Goal: Task Accomplishment & Management: Manage account settings

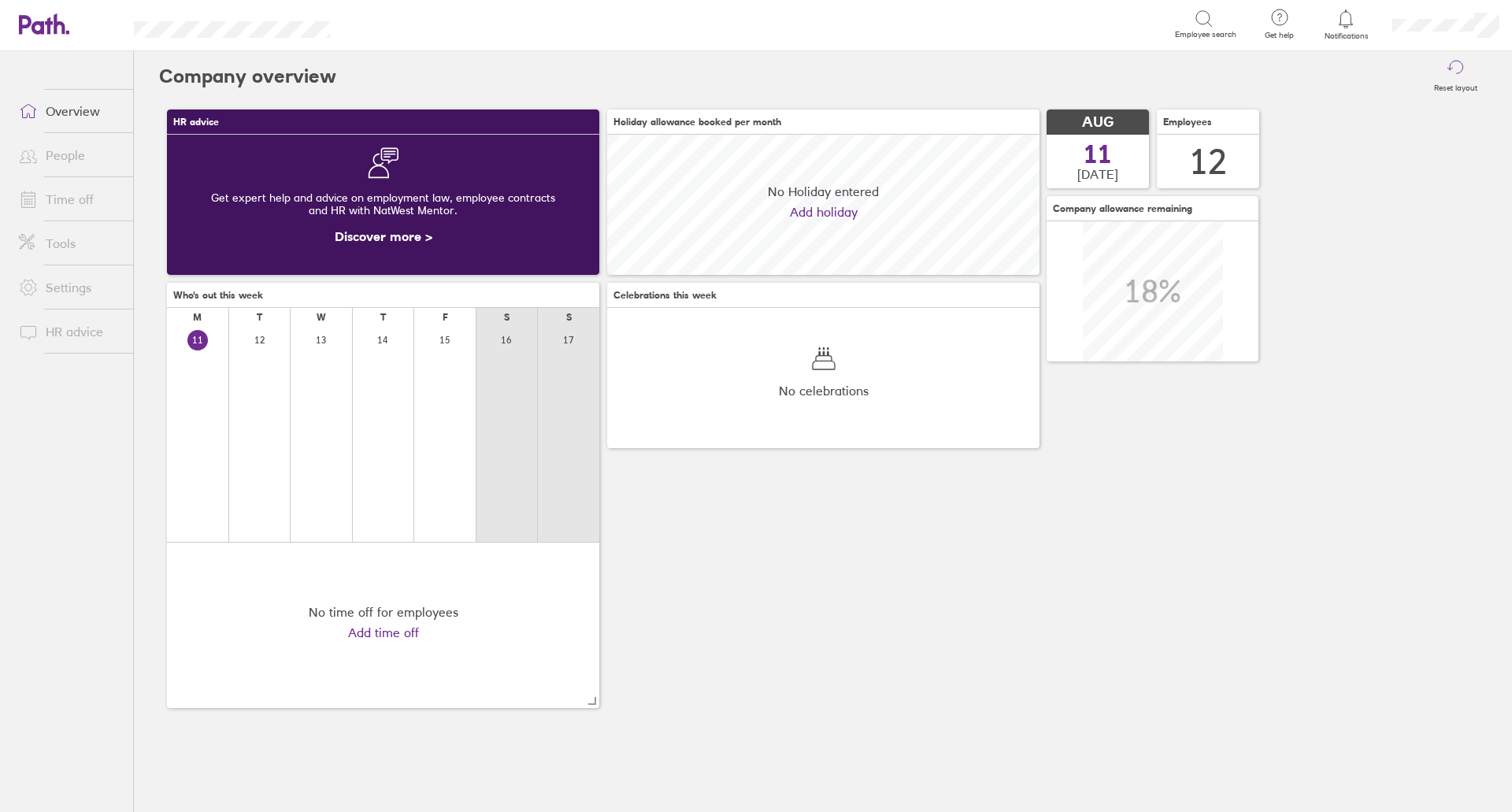
scroll to position [140, 433]
click at [87, 197] on link "Time off" at bounding box center [70, 199] width 127 height 32
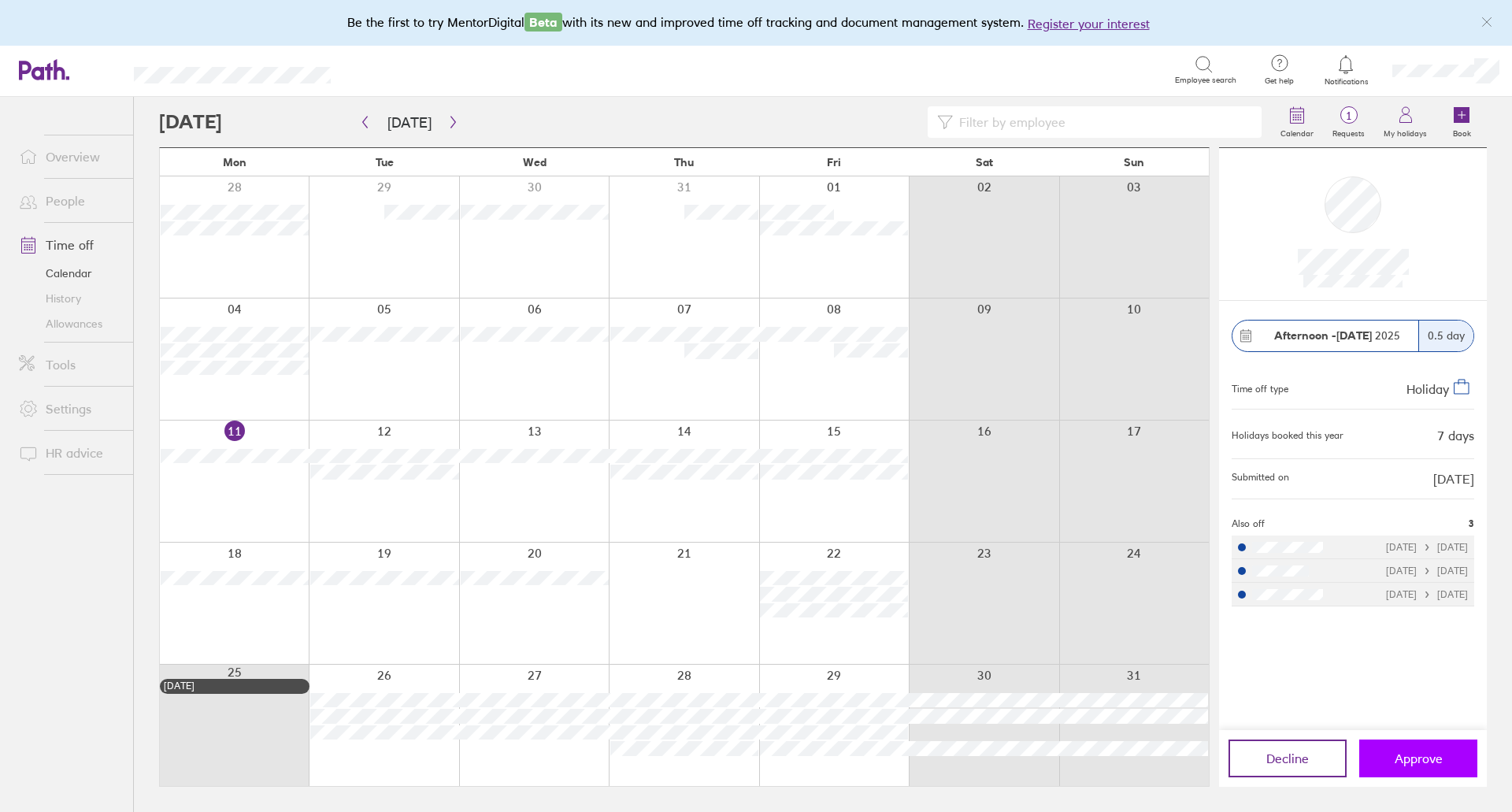
click at [1410, 769] on button "Approve" at bounding box center [1418, 758] width 118 height 38
click at [1404, 757] on span "Approve" at bounding box center [1419, 759] width 48 height 14
